Goal: Task Accomplishment & Management: Use online tool/utility

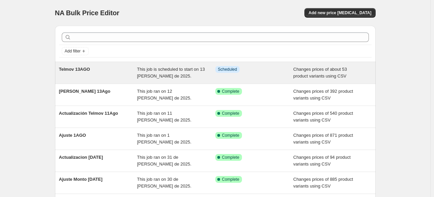
click at [149, 81] on div "Telmov 13AGO This job is scheduled to start on 13 [PERSON_NAME] de 2025. Info S…" at bounding box center [215, 73] width 321 height 22
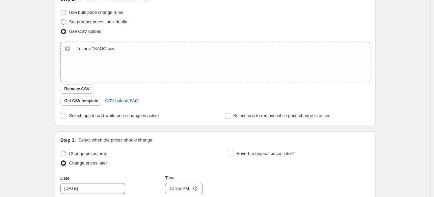
scroll to position [126, 0]
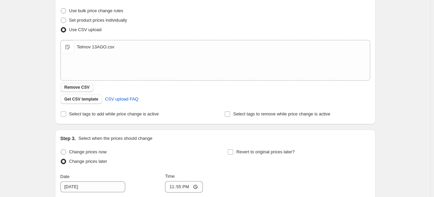
click at [78, 84] on button "Remove CSV" at bounding box center [76, 86] width 33 height 9
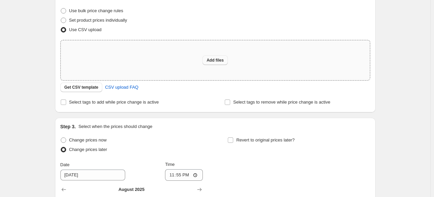
click at [210, 58] on span "Add files" at bounding box center [215, 59] width 17 height 5
type input "C:\fakepath\Telmov 13AGO.csv"
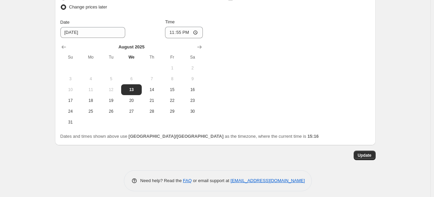
scroll to position [280, 0]
click at [367, 153] on span "Update" at bounding box center [365, 154] width 14 height 5
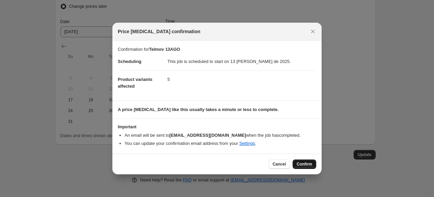
click at [301, 161] on span "Confirm" at bounding box center [305, 163] width 16 height 5
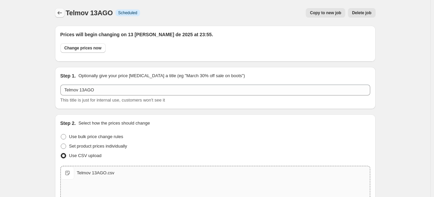
click at [61, 12] on icon "Price change jobs" at bounding box center [59, 12] width 7 height 7
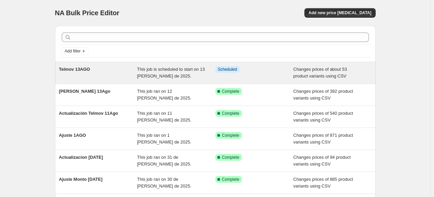
click at [156, 73] on span "This job is scheduled to start on 13 [PERSON_NAME] de 2025." at bounding box center [171, 73] width 68 height 12
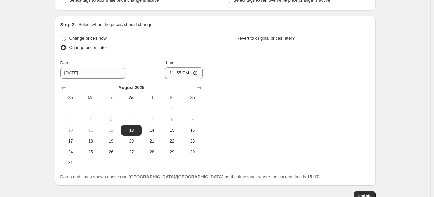
scroll to position [284, 0]
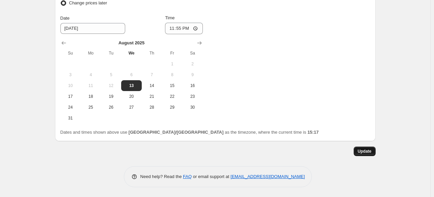
click at [362, 150] on span "Update" at bounding box center [365, 150] width 14 height 5
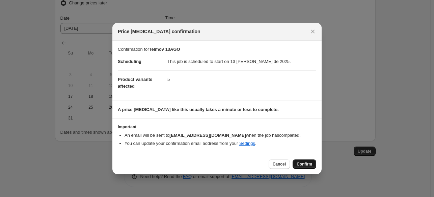
click at [306, 164] on span "Confirm" at bounding box center [305, 163] width 16 height 5
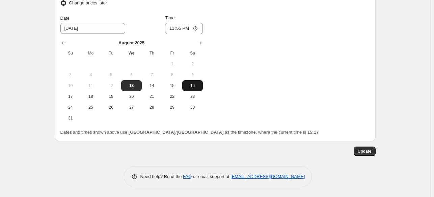
scroll to position [0, 0]
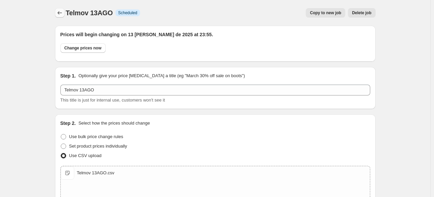
click at [59, 11] on icon "Price change jobs" at bounding box center [59, 12] width 7 height 7
